Goal: Task Accomplishment & Management: Manage account settings

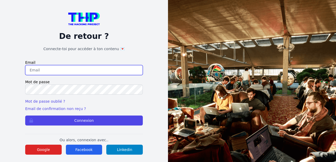
scroll to position [16, 0]
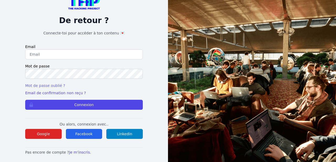
click at [51, 86] on link "Mot de passe oublié ?" at bounding box center [45, 85] width 40 height 4
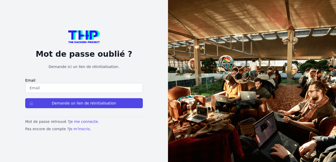
click at [87, 88] on input "email" at bounding box center [84, 88] width 118 height 10
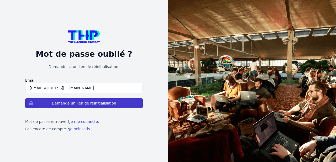
type input "[EMAIL_ADDRESS][DOMAIN_NAME]"
click at [88, 103] on button "Demande un lien de réinitialisation" at bounding box center [84, 103] width 118 height 10
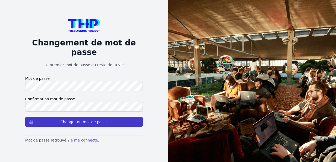
click at [95, 117] on button "Change ton mot de passe" at bounding box center [84, 122] width 118 height 10
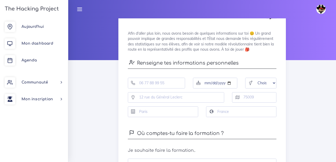
scroll to position [31, 0]
click at [165, 85] on input "tel" at bounding box center [156, 82] width 57 height 11
type input "0621649236"
click at [227, 84] on input "date" at bounding box center [215, 82] width 44 height 11
type input "1994-01-23"
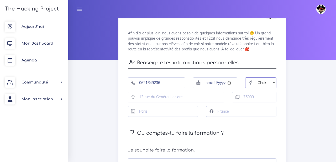
click at [261, 83] on select "Choisir Homme Femme Autre" at bounding box center [260, 82] width 31 height 11
select select "male"
click option "Homme" at bounding box center [0, 0] width 0 height 0
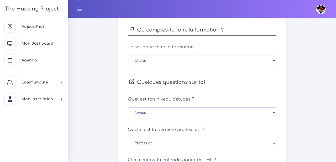
scroll to position [134, 0]
select select "0"
click option "En distanciel" at bounding box center [0, 0] width 0 height 0
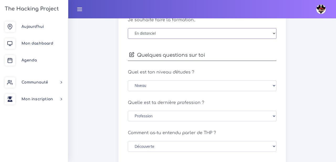
scroll to position [180, 0]
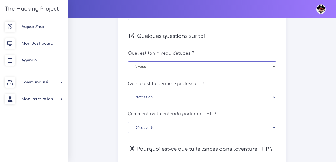
select select "bac_plus_2"
click option "Bac+2 (BTS ou autre)" at bounding box center [0, 0] width 0 height 0
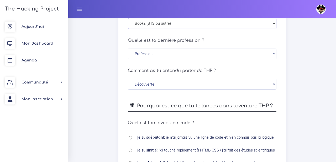
scroll to position [225, 0]
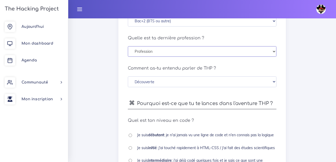
select select "service"
click option "Employé et personnel de service" at bounding box center [0, 0] width 0 height 0
select select "social_network"
click option "Je l'ai vu sur les réseaux sociaux" at bounding box center [0, 0] width 0 height 0
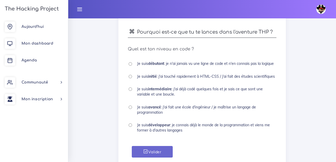
scroll to position [297, 0]
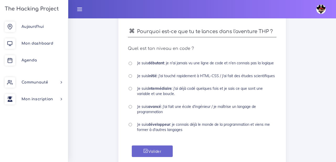
click at [131, 64] on input "radio" at bounding box center [130, 63] width 3 height 3
radio input "true"
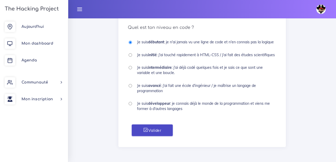
click at [153, 134] on button "Valider" at bounding box center [152, 130] width 41 height 12
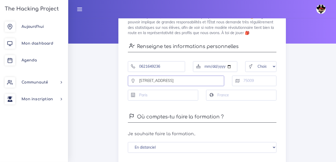
type input "17 place de l'hotel de ville"
type input "32230"
click at [174, 98] on input "text" at bounding box center [163, 95] width 70 height 11
type input "Marciac"
click at [246, 97] on input "text" at bounding box center [241, 95] width 70 height 11
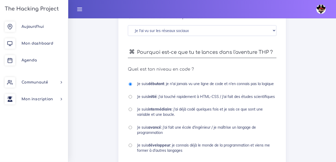
scroll to position [319, 0]
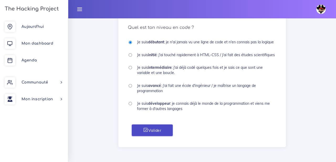
type input "France"
click at [160, 129] on button "Valider" at bounding box center [152, 130] width 41 height 12
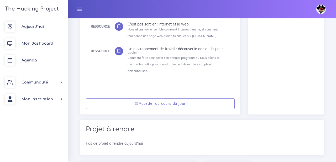
scroll to position [165, 0]
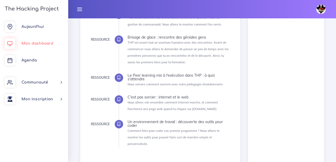
click at [39, 43] on span "Mon dashboard" at bounding box center [38, 43] width 32 height 4
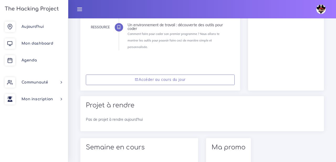
scroll to position [261, 0]
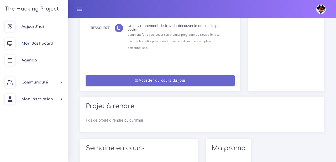
click at [168, 75] on link "Accéder au cours du jour" at bounding box center [160, 80] width 149 height 11
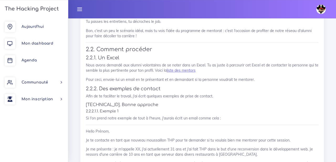
scroll to position [641, 0]
click at [186, 68] on link "liste des mentors" at bounding box center [181, 70] width 29 height 5
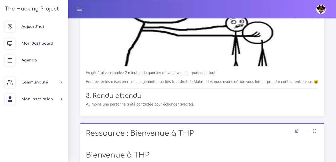
scroll to position [1333, 0]
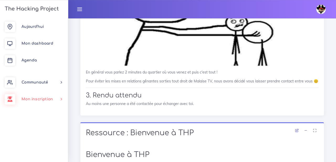
click at [45, 106] on link "Mon inscription" at bounding box center [34, 99] width 68 height 17
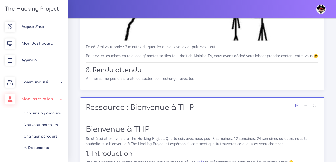
scroll to position [1368, 0]
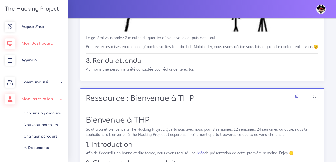
click at [34, 40] on link "Mon dashboard" at bounding box center [34, 43] width 68 height 17
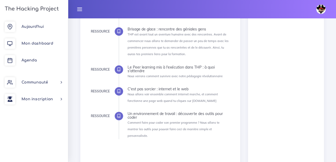
scroll to position [193, 0]
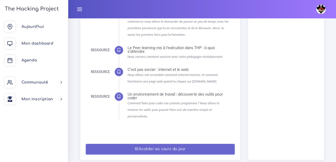
click at [163, 144] on link "Accéder au cours du jour" at bounding box center [160, 149] width 149 height 11
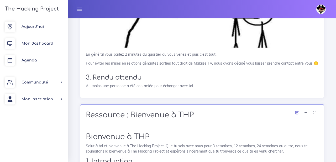
scroll to position [1324, 0]
